Goal: Find specific page/section: Find specific page/section

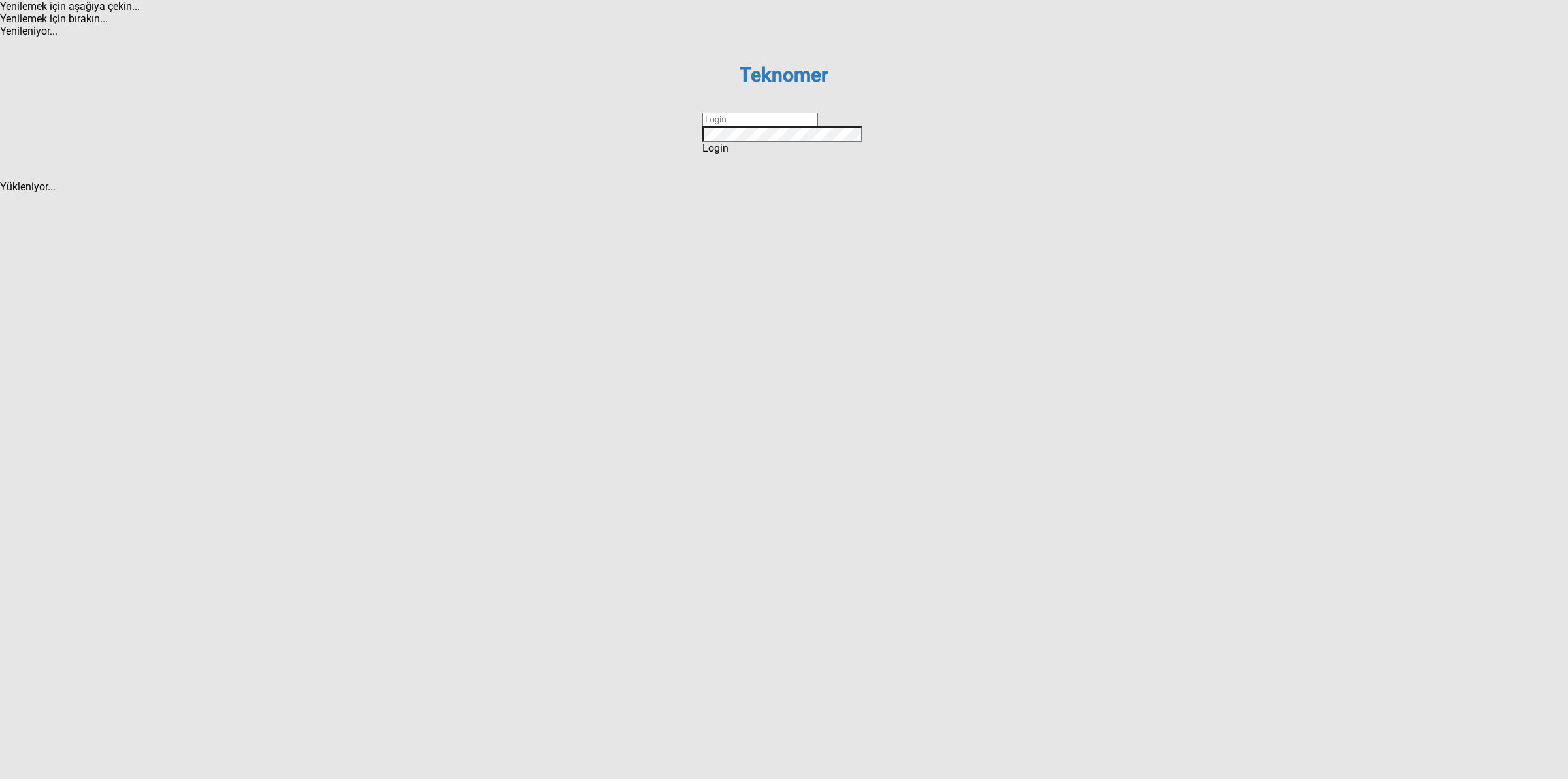
drag, startPoint x: 771, startPoint y: 395, endPoint x: 777, endPoint y: 400, distance: 7.8
click at [771, 126] on input "text" at bounding box center [760, 119] width 116 height 14
type input "DİZEM"
click at [773, 155] on div "Login" at bounding box center [784, 148] width 163 height 13
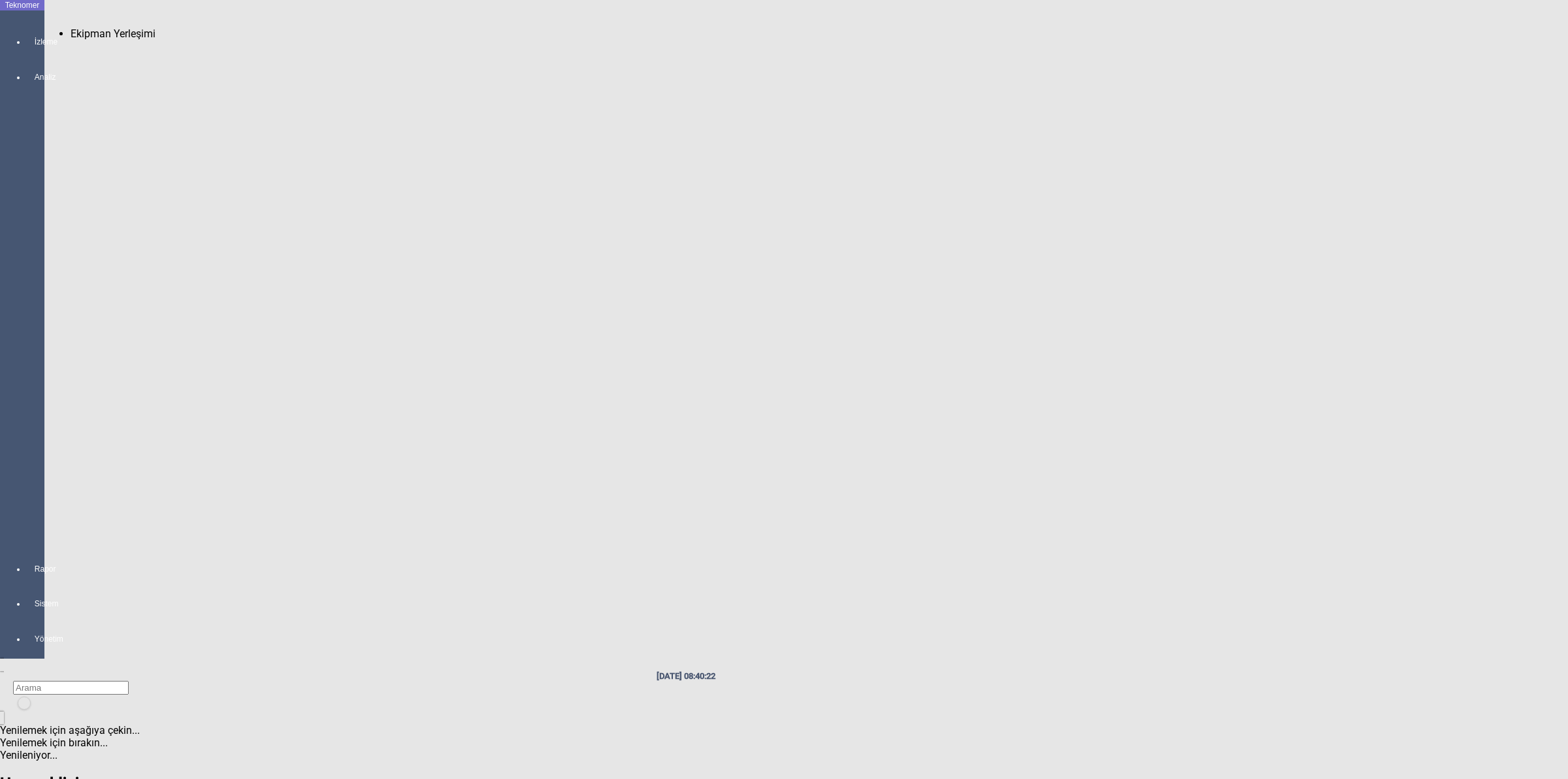
click at [72, 28] on div "Ekipman Yerleşimi" at bounding box center [841, 34] width 1542 height 13
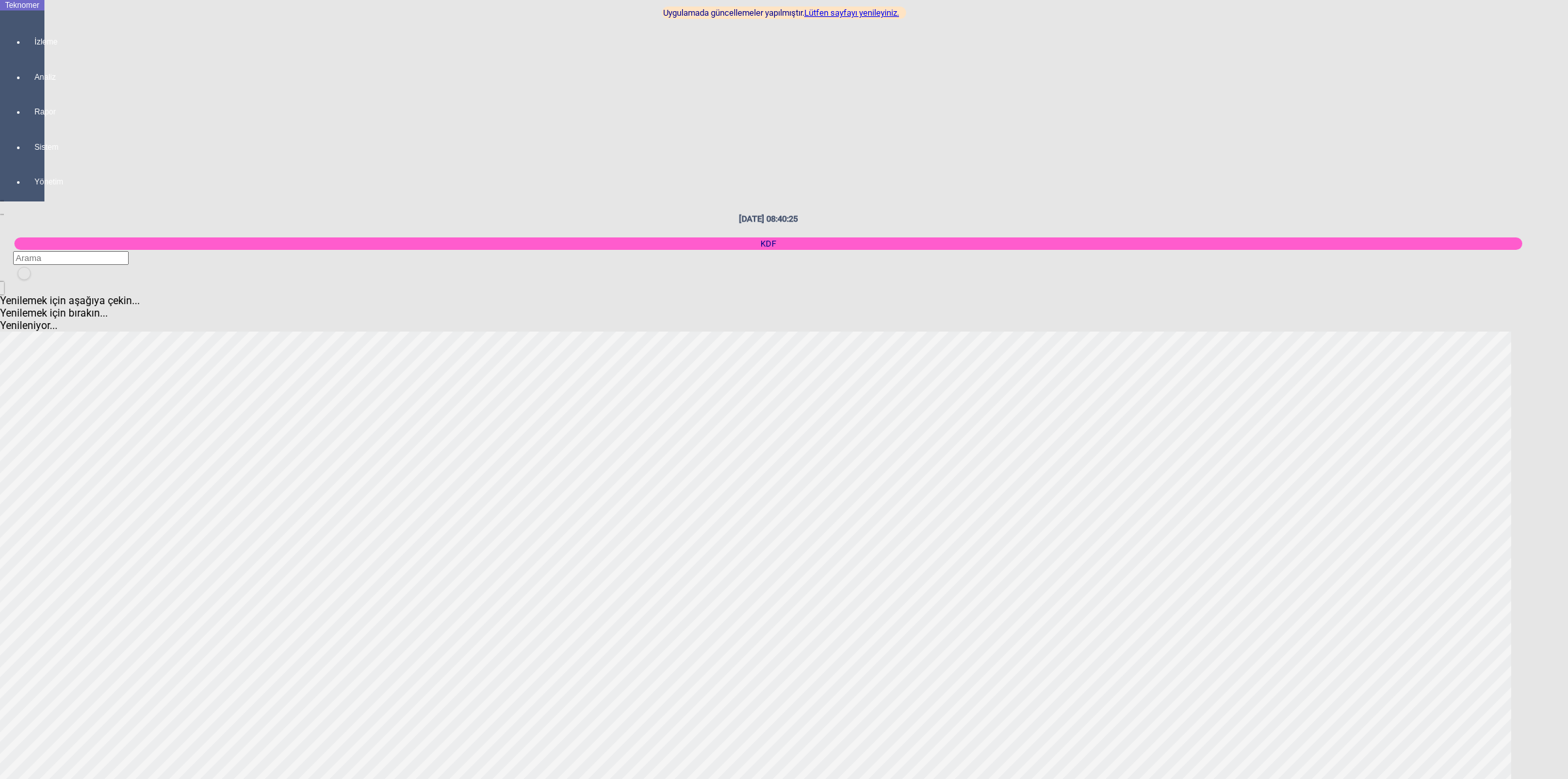
click at [871, 15] on link "Lütfen sayfayı yenileyiniz." at bounding box center [852, 13] width 95 height 10
